Goal: Information Seeking & Learning: Learn about a topic

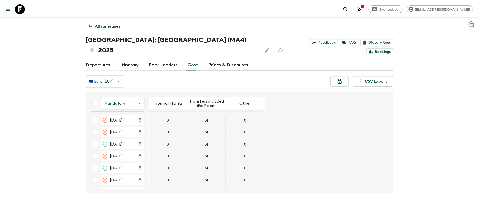
scroll to position [189, 0]
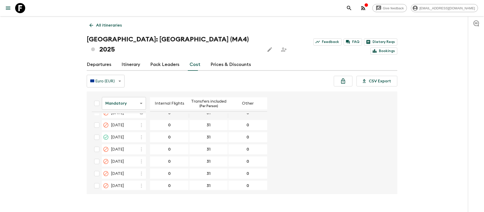
click at [21, 6] on icon at bounding box center [20, 8] width 10 height 10
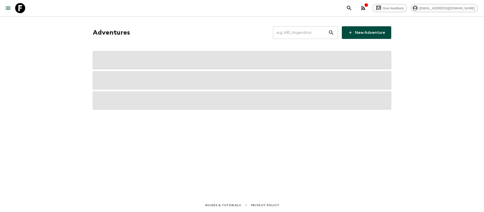
click at [312, 31] on input "text" at bounding box center [300, 32] width 55 height 14
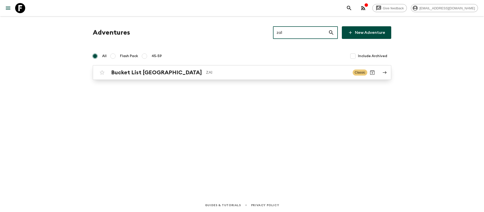
type input "za1"
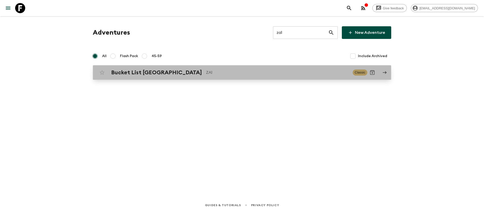
click at [146, 77] on div "Bucket List [GEOGRAPHIC_DATA] ZA1 Classic" at bounding box center [232, 72] width 270 height 10
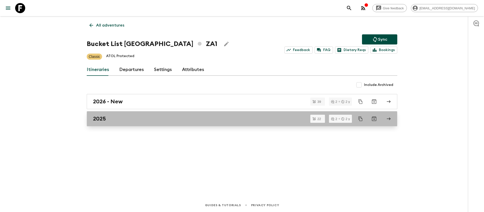
click at [102, 115] on link "2025" at bounding box center [242, 118] width 311 height 15
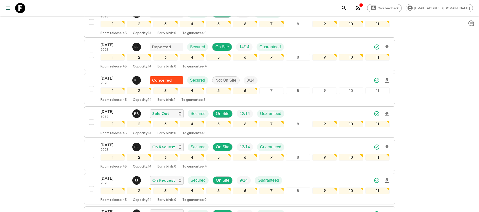
scroll to position [114, 0]
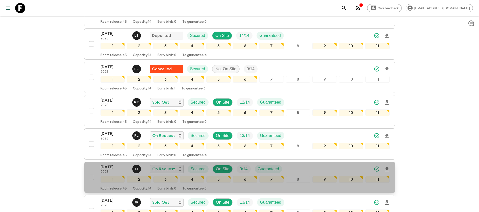
click at [116, 164] on p "[DATE]" at bounding box center [114, 167] width 28 height 6
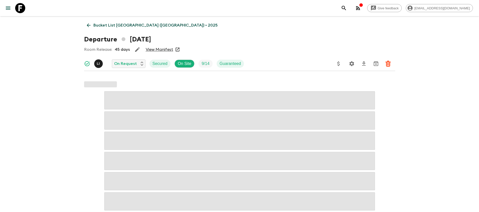
click at [159, 49] on link "View Manifest" at bounding box center [159, 49] width 27 height 5
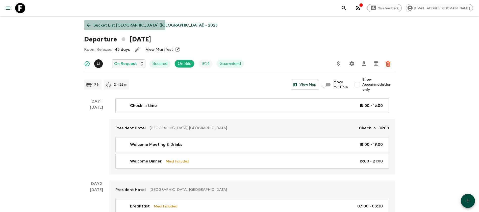
click at [91, 24] on icon at bounding box center [89, 25] width 6 height 6
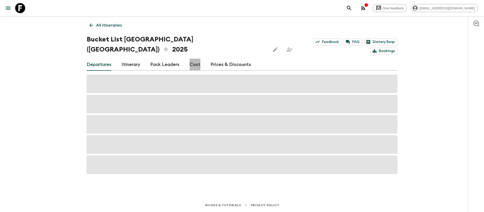
click at [193, 59] on link "Cost" at bounding box center [195, 65] width 11 height 12
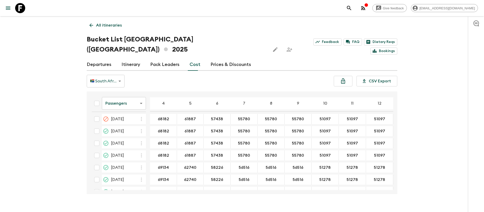
scroll to position [870, 0]
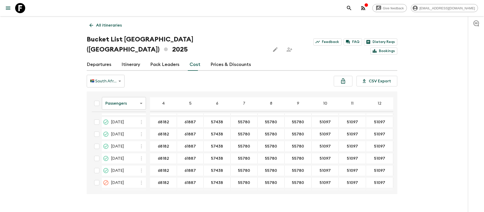
click at [124, 94] on body "Give feedback [EMAIL_ADDRESS][DOMAIN_NAME] All itineraries Bucket List [GEOGRAP…" at bounding box center [242, 110] width 484 height 221
click at [126, 114] on li "Extras" at bounding box center [124, 113] width 44 height 8
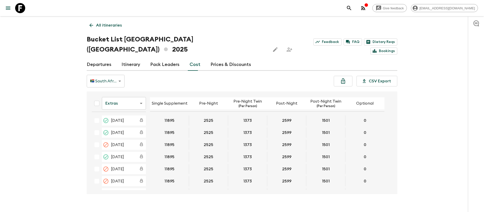
click at [24, 12] on icon at bounding box center [20, 8] width 10 height 10
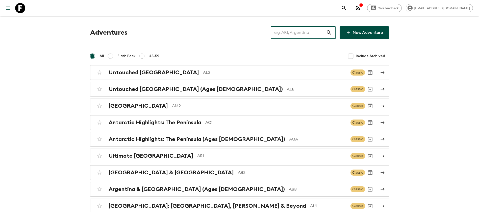
click at [301, 31] on input "text" at bounding box center [297, 32] width 55 height 14
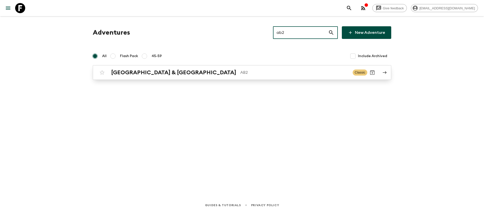
type input "ab2"
click at [162, 76] on div "Argentina & [GEOGRAPHIC_DATA] AB2 Classic" at bounding box center [232, 72] width 270 height 10
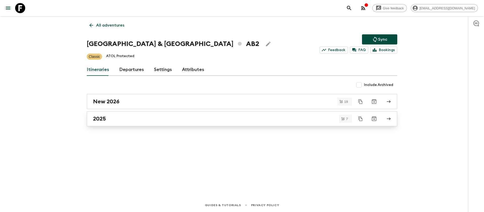
click at [97, 119] on h2 "2025" at bounding box center [99, 118] width 13 height 7
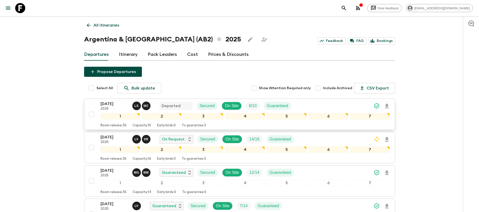
click at [99, 103] on div "[DATE] 2025 L S M C Departed Secured On Site 9 / 10 Guaranteed 1 2 3 4 5 6 7 Ro…" at bounding box center [237, 114] width 303 height 27
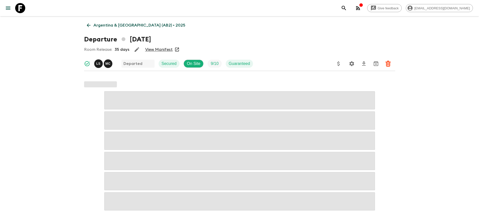
click at [163, 50] on link "View Manifest" at bounding box center [158, 49] width 27 height 5
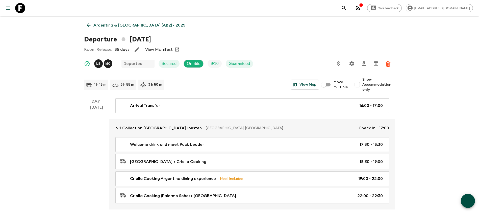
click at [88, 27] on icon at bounding box center [89, 25] width 6 height 6
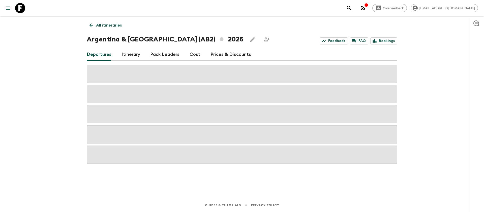
click at [190, 53] on link "Cost" at bounding box center [195, 54] width 11 height 12
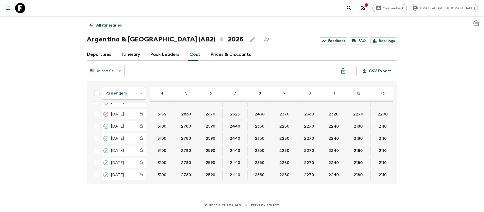
scroll to position [76, 0]
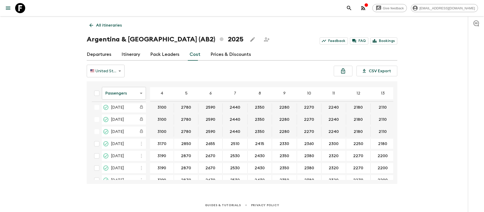
click at [127, 93] on body "Give feedback [EMAIL_ADDRESS][DOMAIN_NAME] All itineraries [GEOGRAPHIC_DATA] & …" at bounding box center [242, 106] width 484 height 212
click at [121, 115] on li "Extras" at bounding box center [124, 113] width 44 height 8
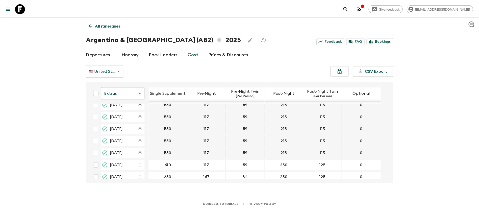
scroll to position [76, 0]
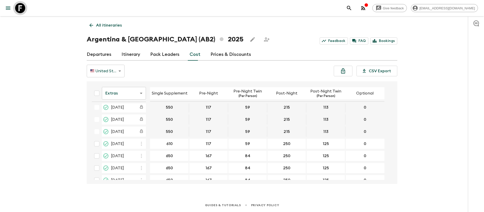
click at [22, 9] on icon at bounding box center [20, 8] width 10 height 10
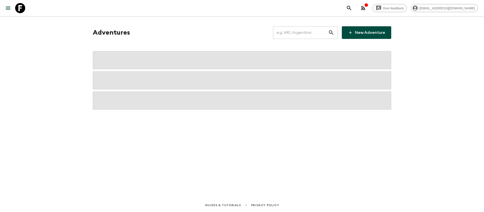
click at [297, 33] on input "text" at bounding box center [300, 32] width 55 height 14
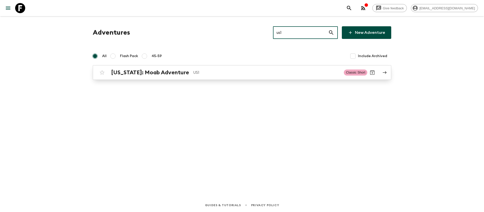
type input "us1"
click at [161, 72] on h2 "[US_STATE]: Moab Adventure" at bounding box center [150, 72] width 78 height 7
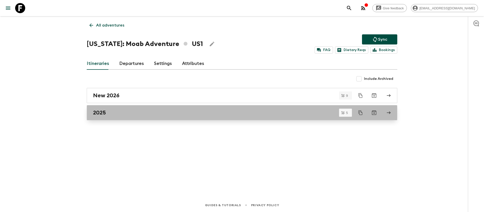
click at [106, 114] on div "2025" at bounding box center [237, 112] width 289 height 7
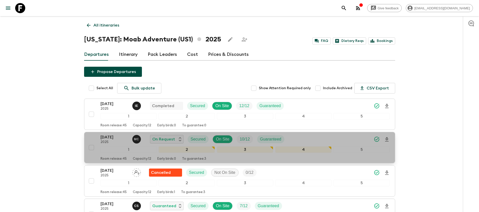
click at [116, 135] on p "[DATE]" at bounding box center [114, 137] width 28 height 6
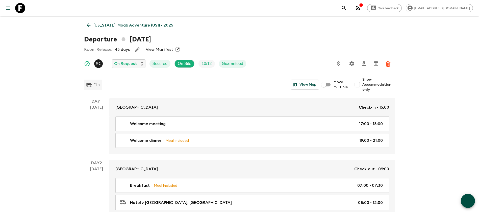
click at [231, 46] on div "Room Release: 45 days View Manifest" at bounding box center [239, 49] width 311 height 10
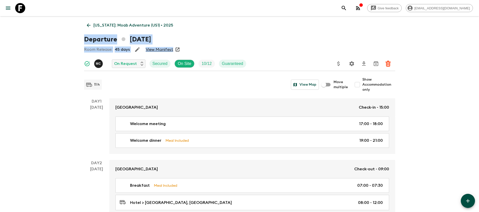
drag, startPoint x: 231, startPoint y: 46, endPoint x: 217, endPoint y: 16, distance: 33.5
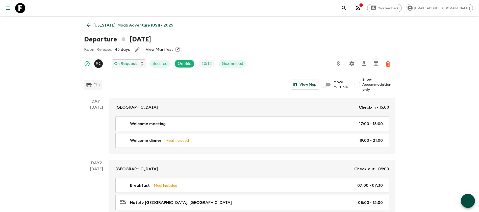
click at [153, 48] on link "View Manifest" at bounding box center [159, 49] width 27 height 5
click at [90, 24] on icon at bounding box center [89, 25] width 6 height 6
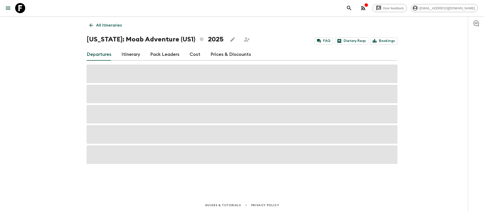
click at [194, 53] on link "Cost" at bounding box center [195, 54] width 11 height 12
